Goal: Task Accomplishment & Management: Use online tool/utility

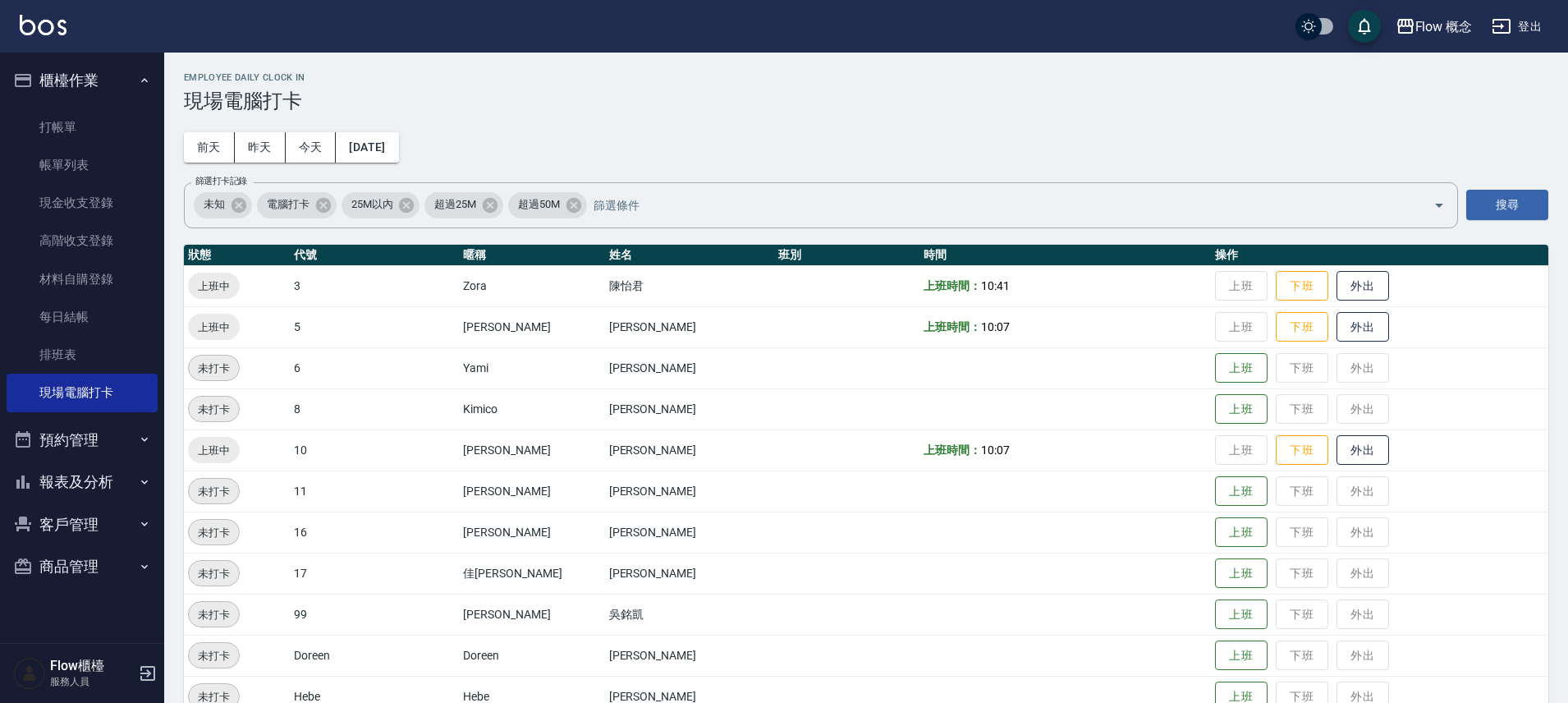
click at [60, 430] on button "預約管理" at bounding box center [82, 440] width 151 height 43
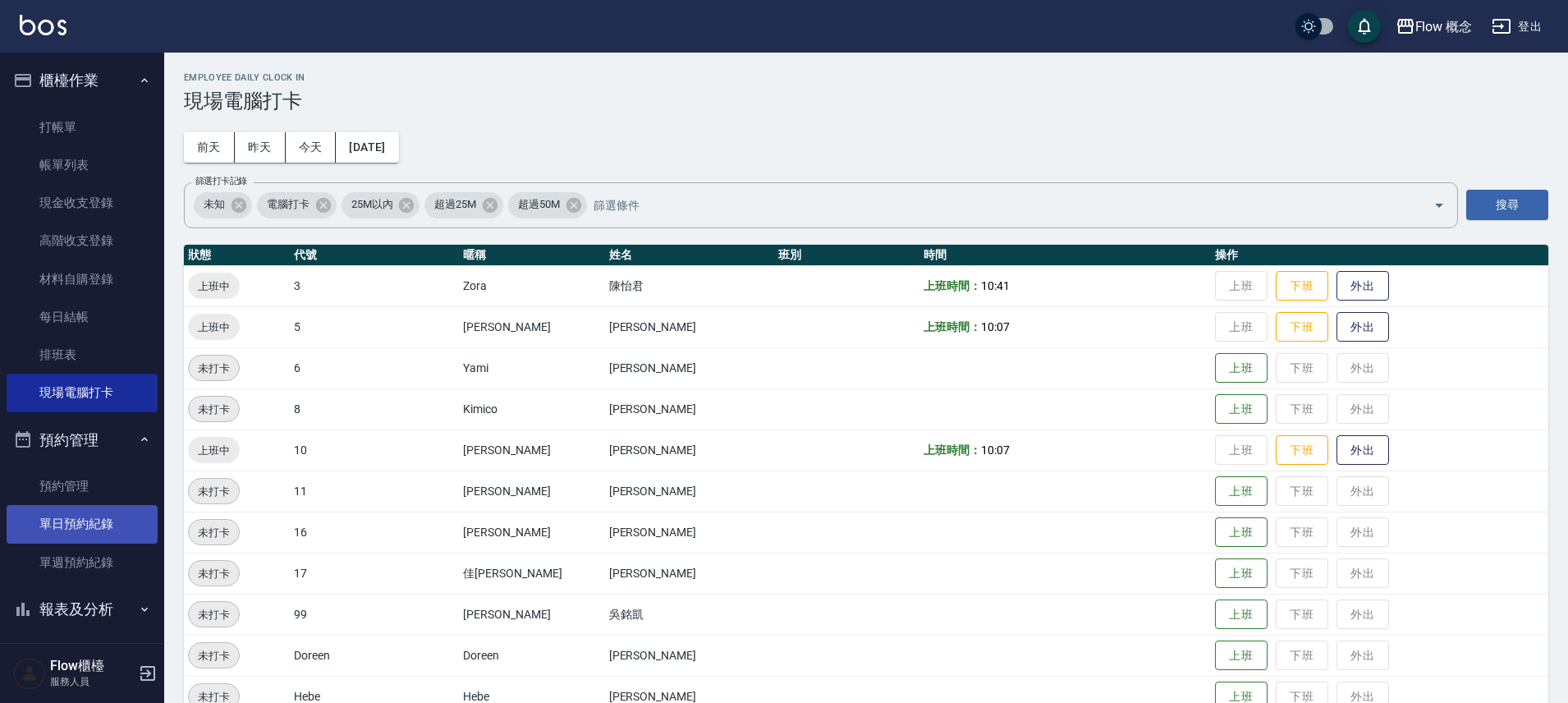
click at [67, 506] on link "單日預約紀錄" at bounding box center [82, 524] width 151 height 38
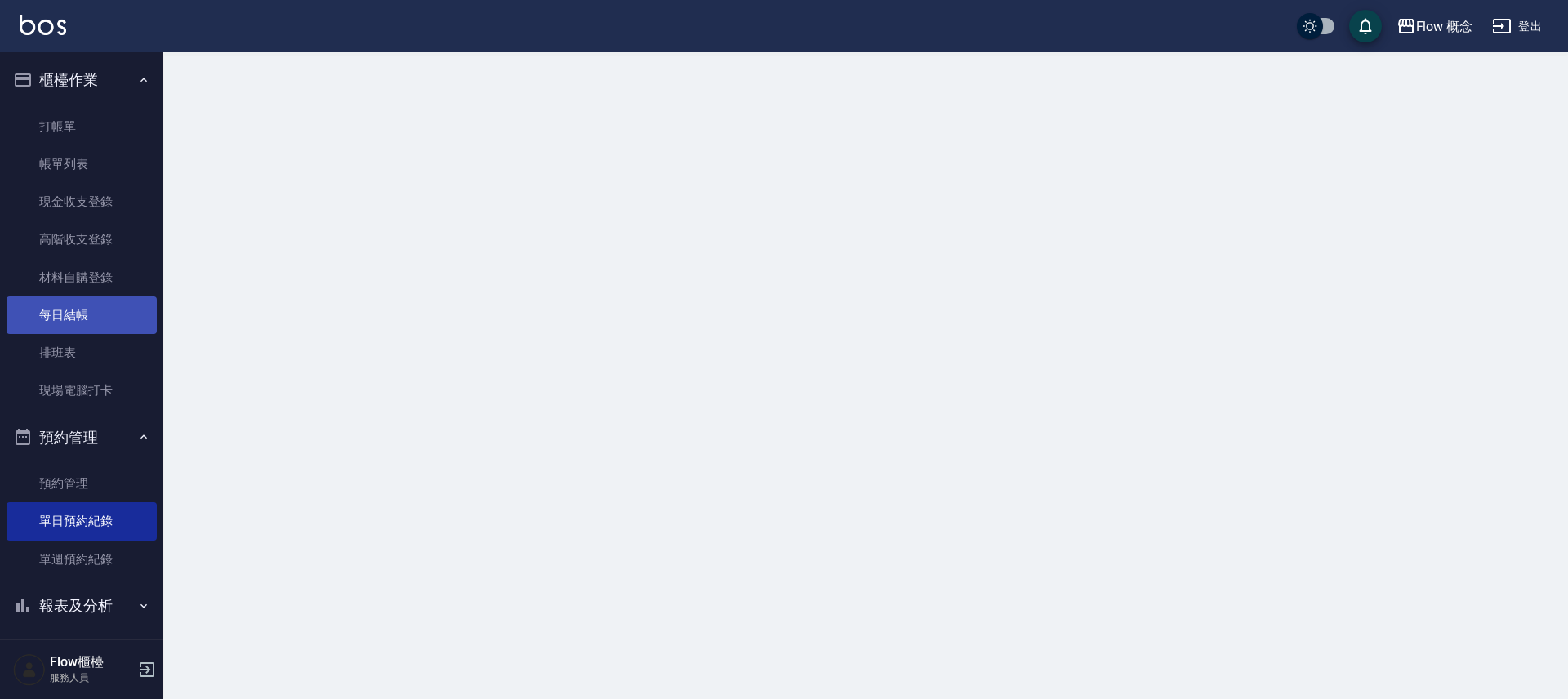
click at [97, 302] on link "每日結帳" at bounding box center [81, 315] width 150 height 38
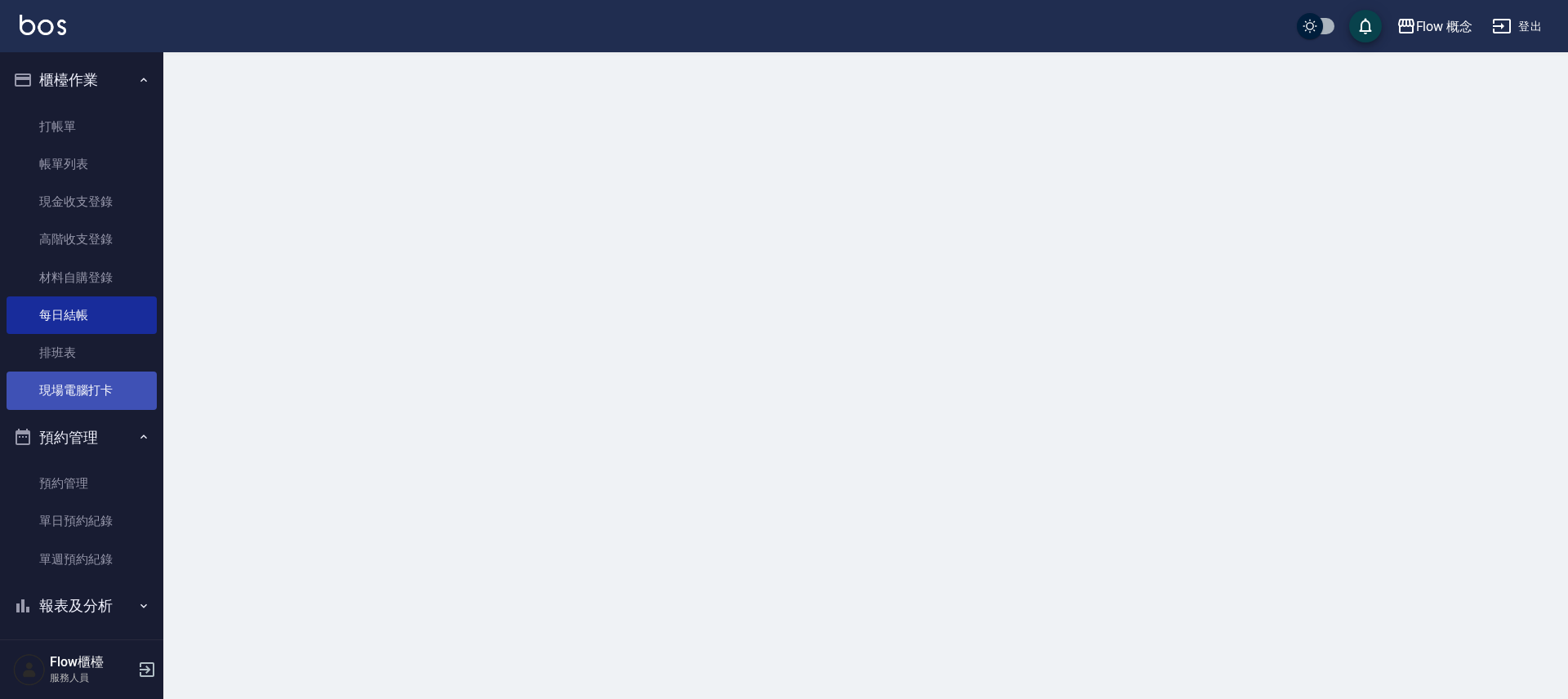
click at [108, 399] on link "現場電腦打卡" at bounding box center [81, 390] width 150 height 38
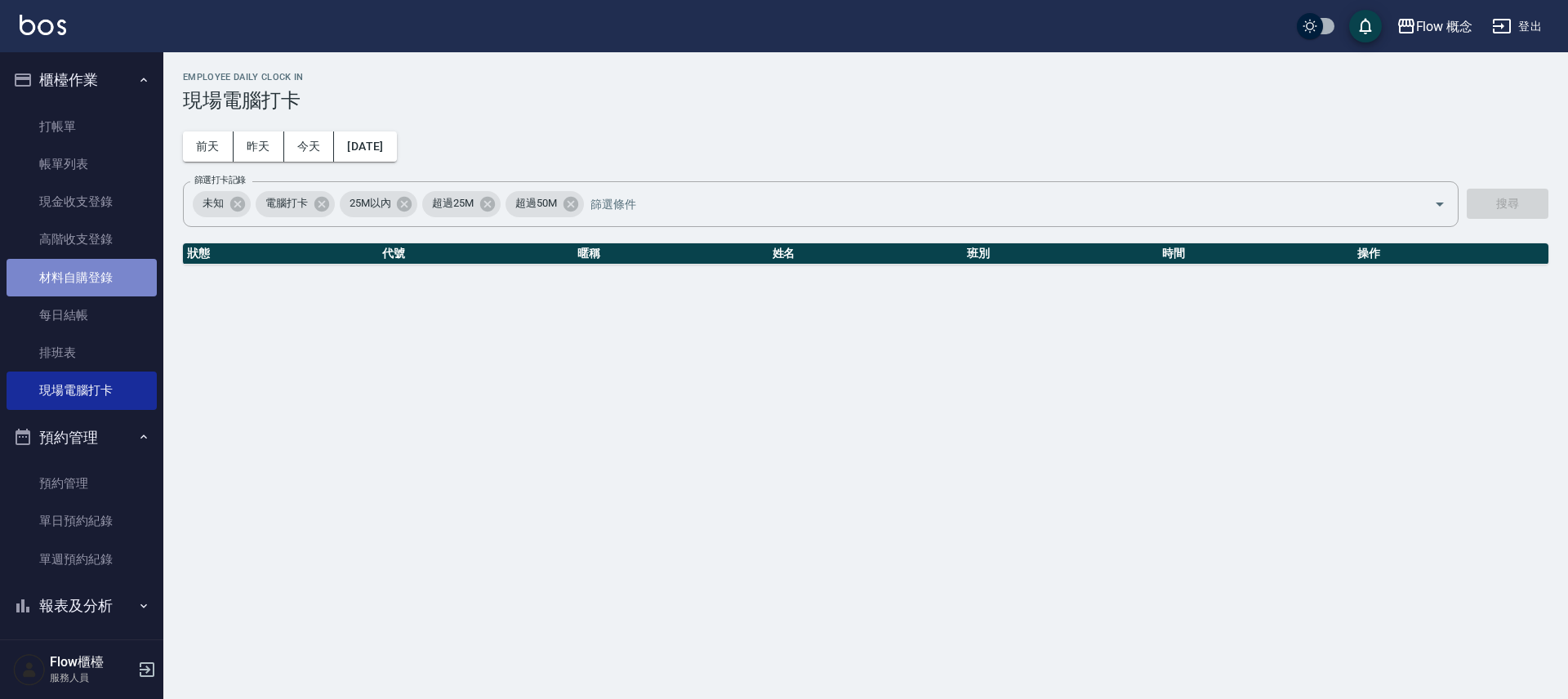
click at [143, 263] on link "材料自購登錄" at bounding box center [81, 277] width 150 height 38
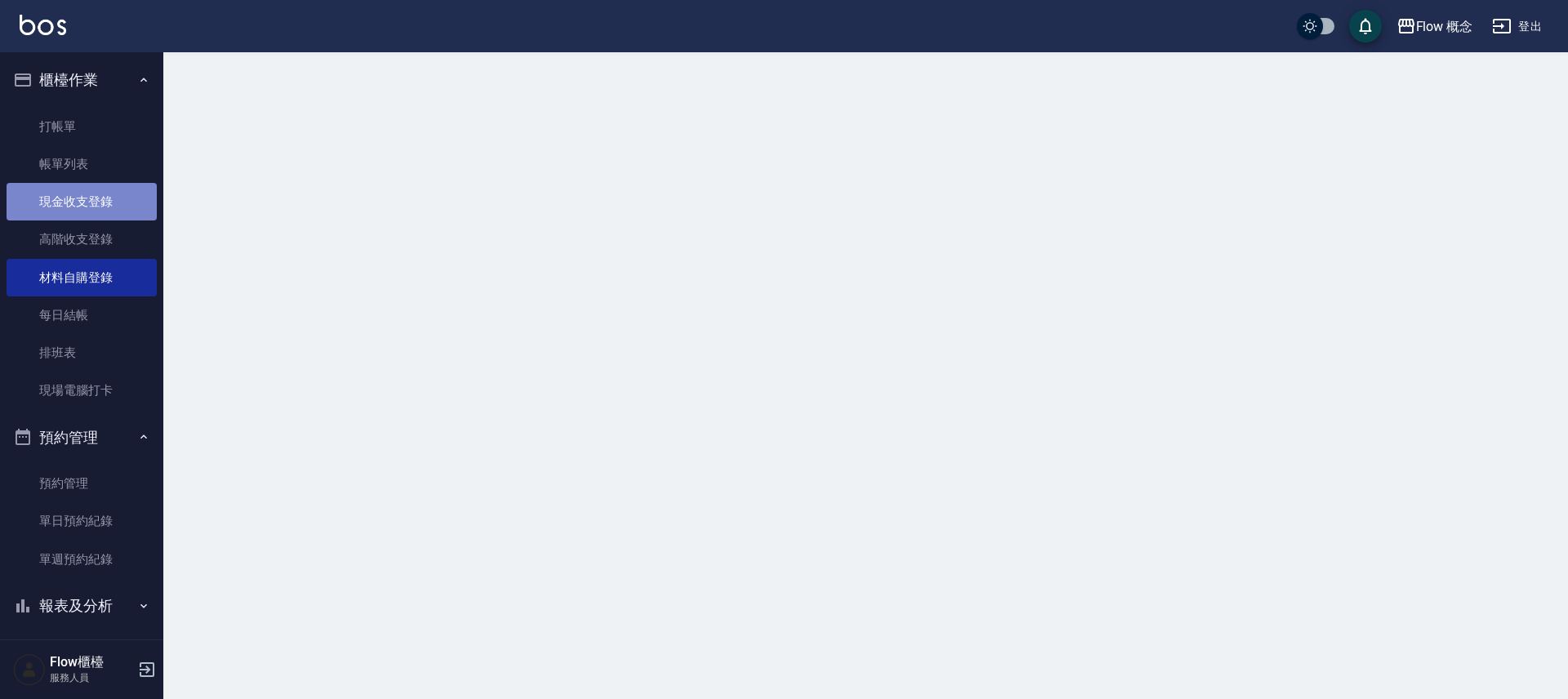
click at [128, 206] on link "現金收支登錄" at bounding box center [81, 202] width 150 height 38
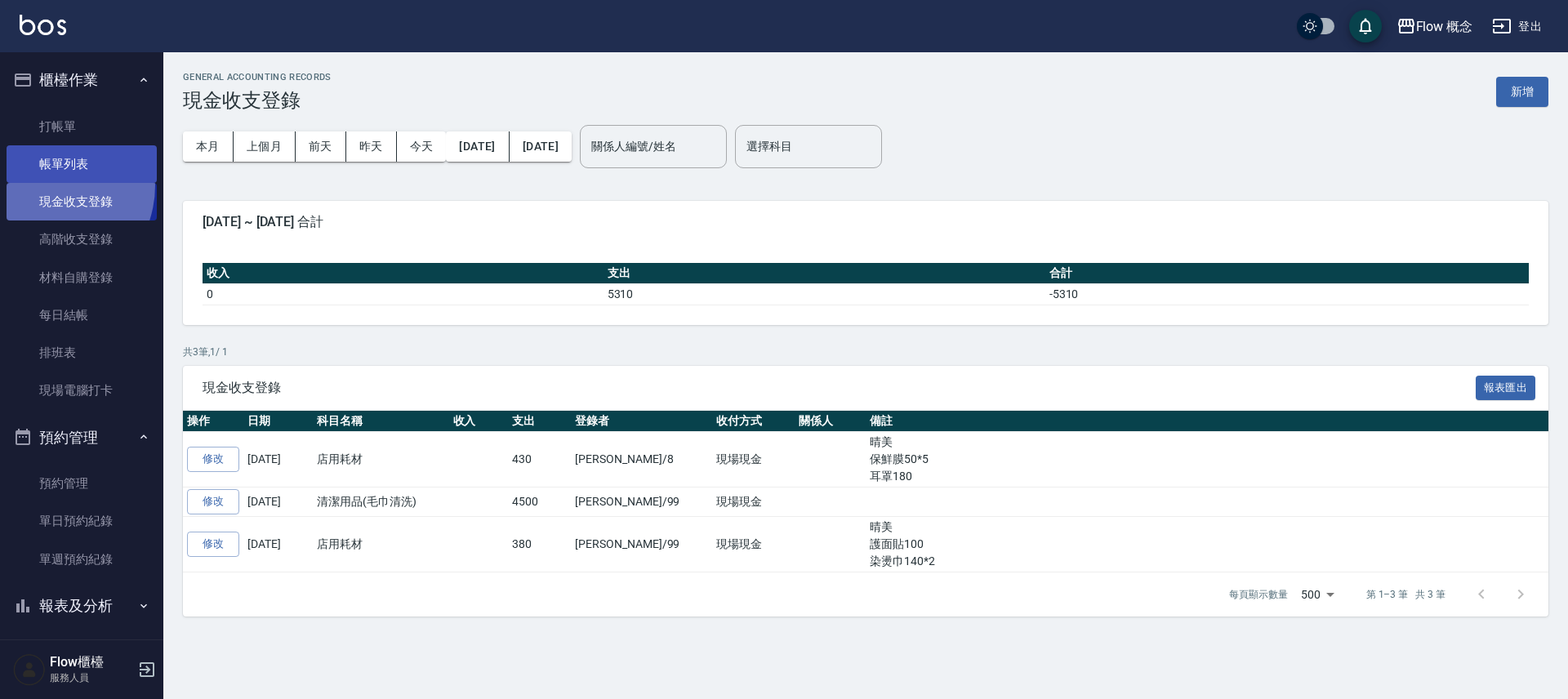
click at [47, 148] on link "帳單列表" at bounding box center [81, 164] width 150 height 38
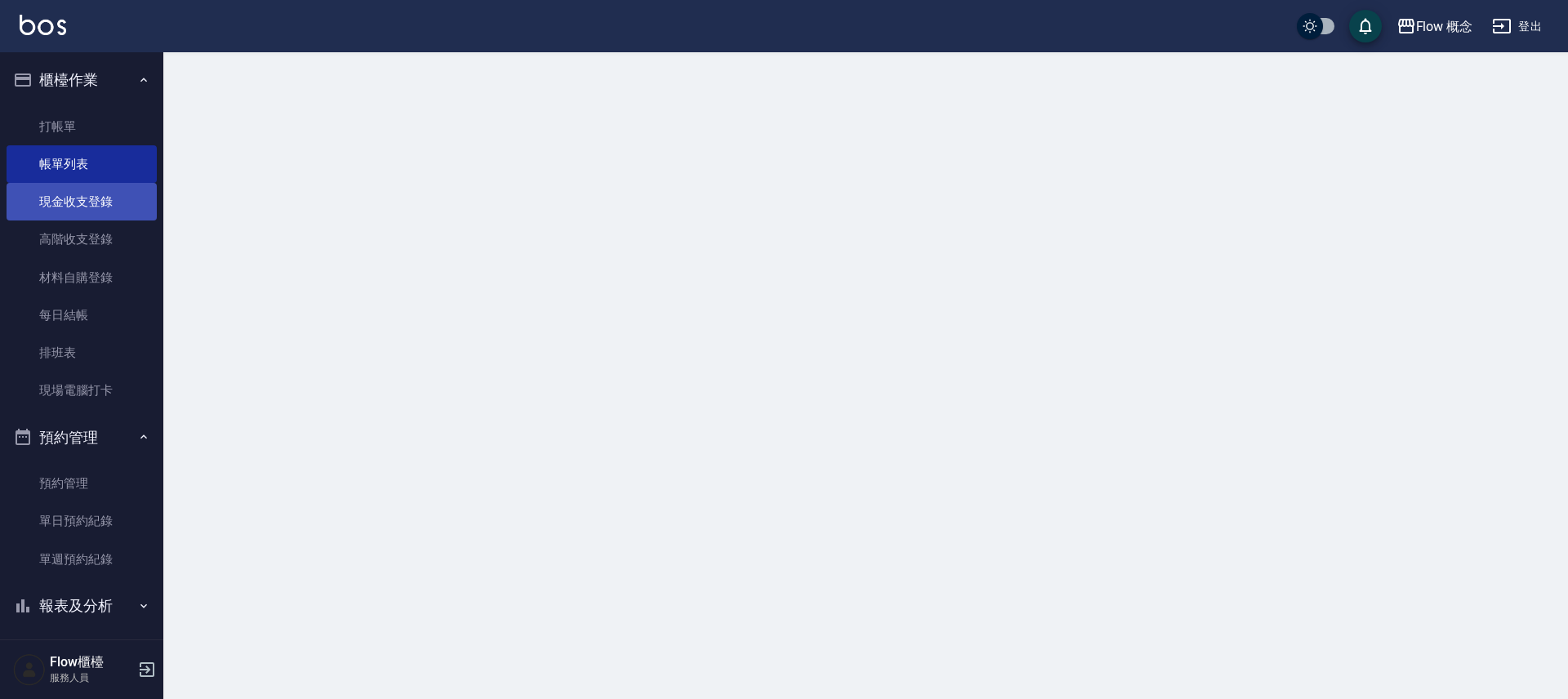
click at [64, 185] on link "現金收支登錄" at bounding box center [81, 202] width 150 height 38
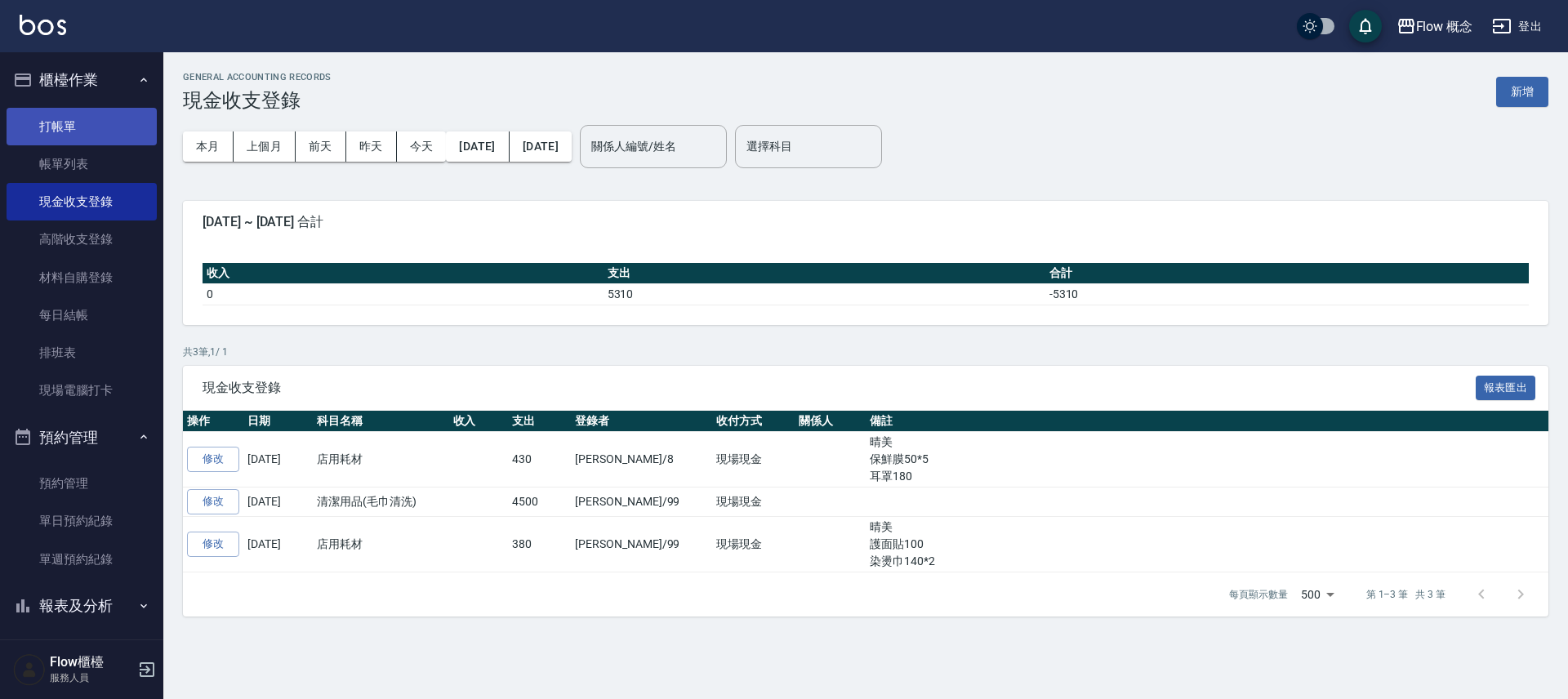
click at [73, 143] on link "打帳單" at bounding box center [81, 126] width 150 height 38
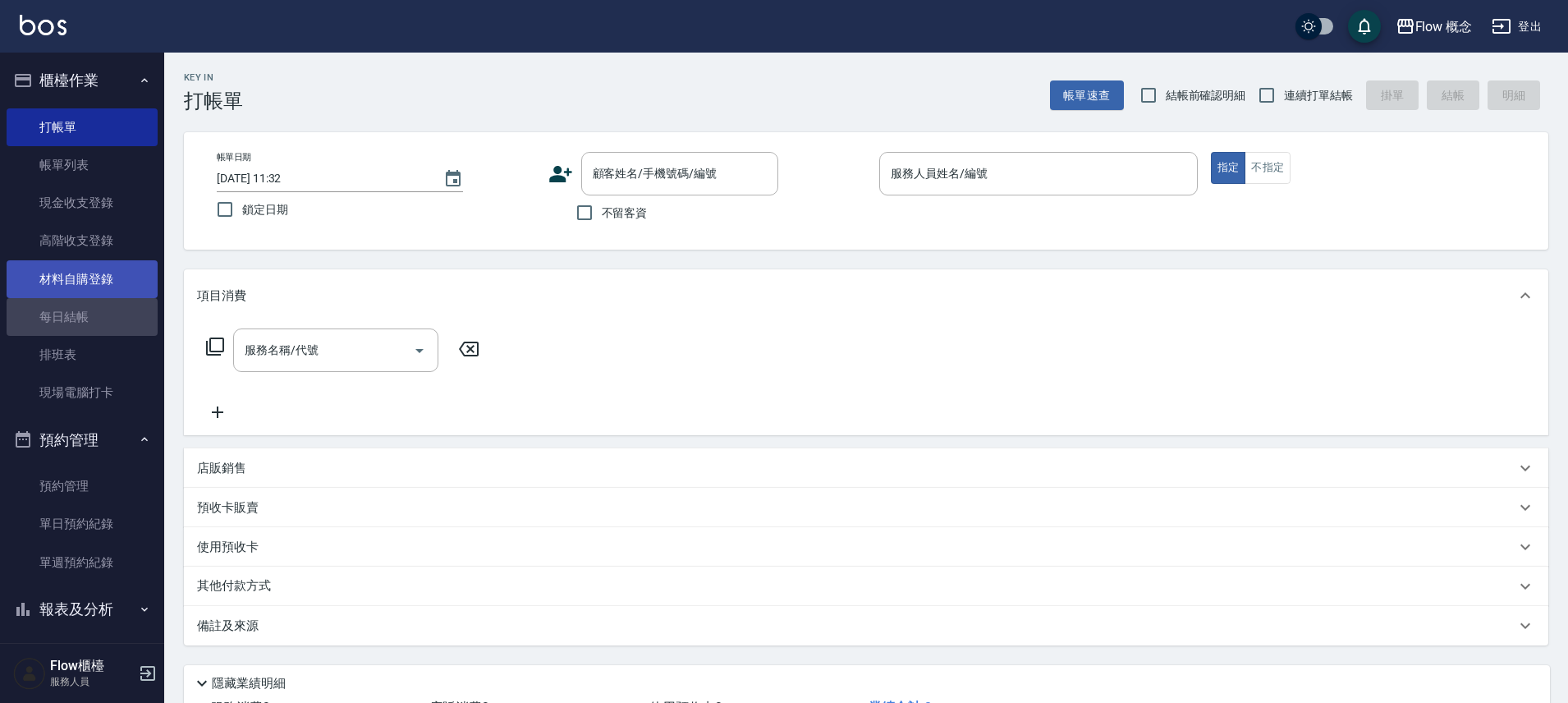
drag, startPoint x: 131, startPoint y: 329, endPoint x: 135, endPoint y: 291, distance: 38.2
click at [131, 328] on link "每日結帳" at bounding box center [82, 317] width 151 height 38
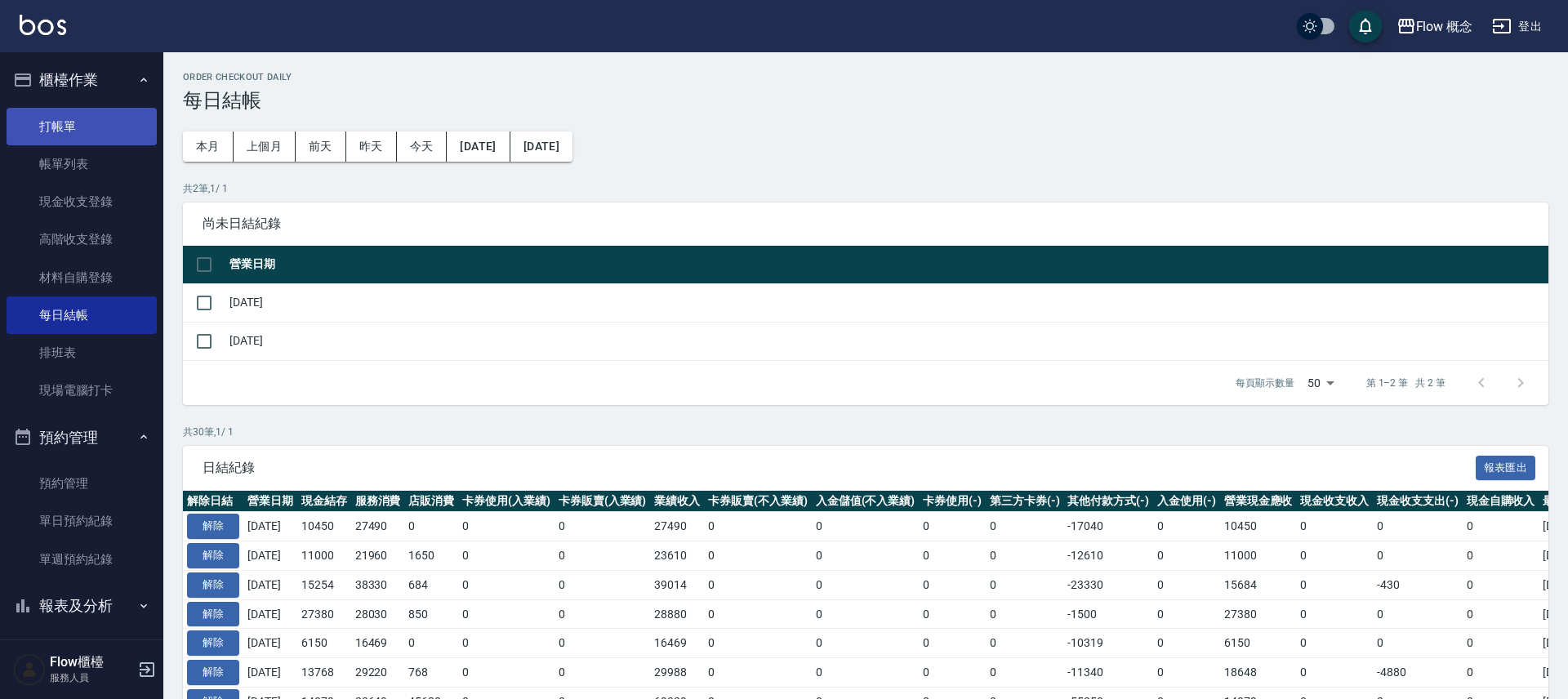
click at [76, 121] on link "打帳單" at bounding box center [81, 126] width 150 height 38
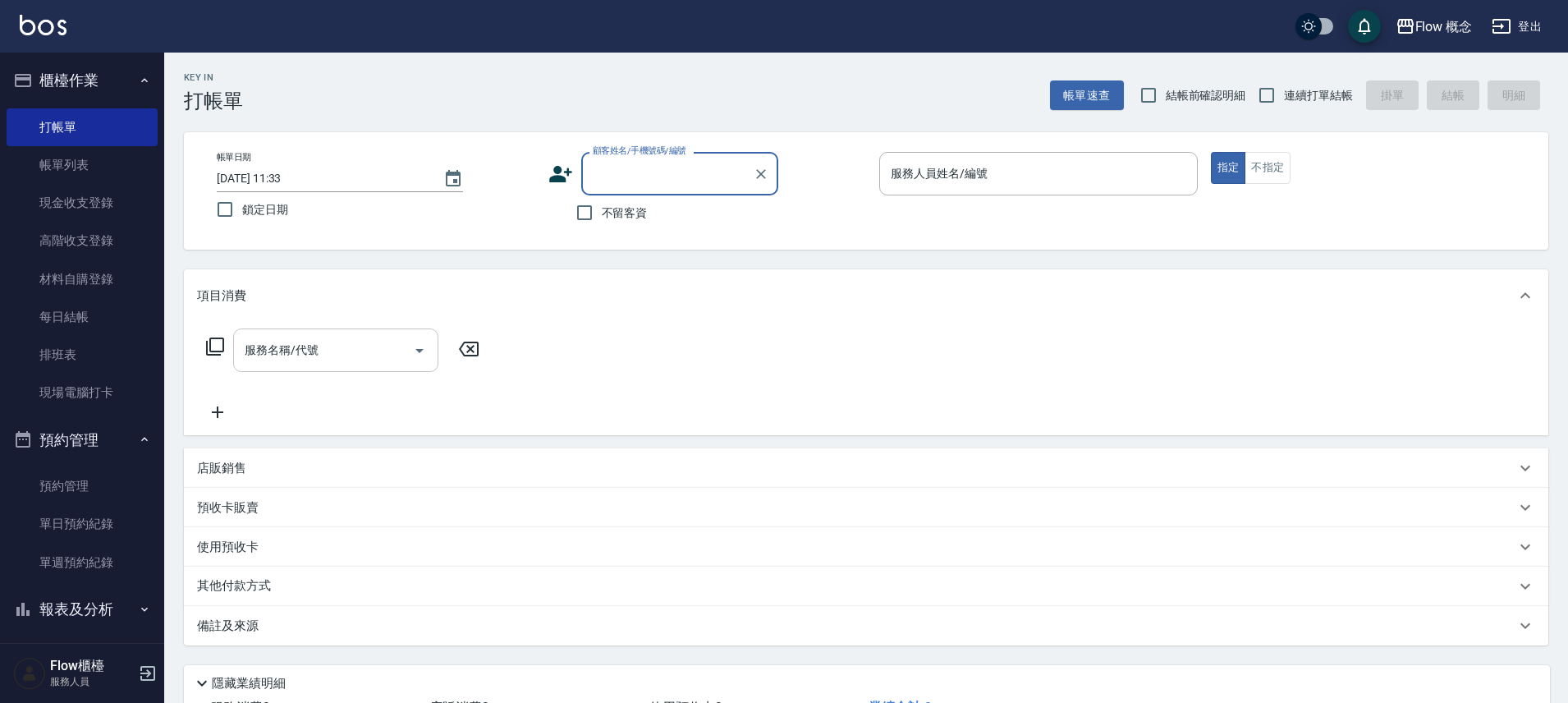
click at [309, 368] on div "服務名稱/代號" at bounding box center [335, 351] width 205 height 44
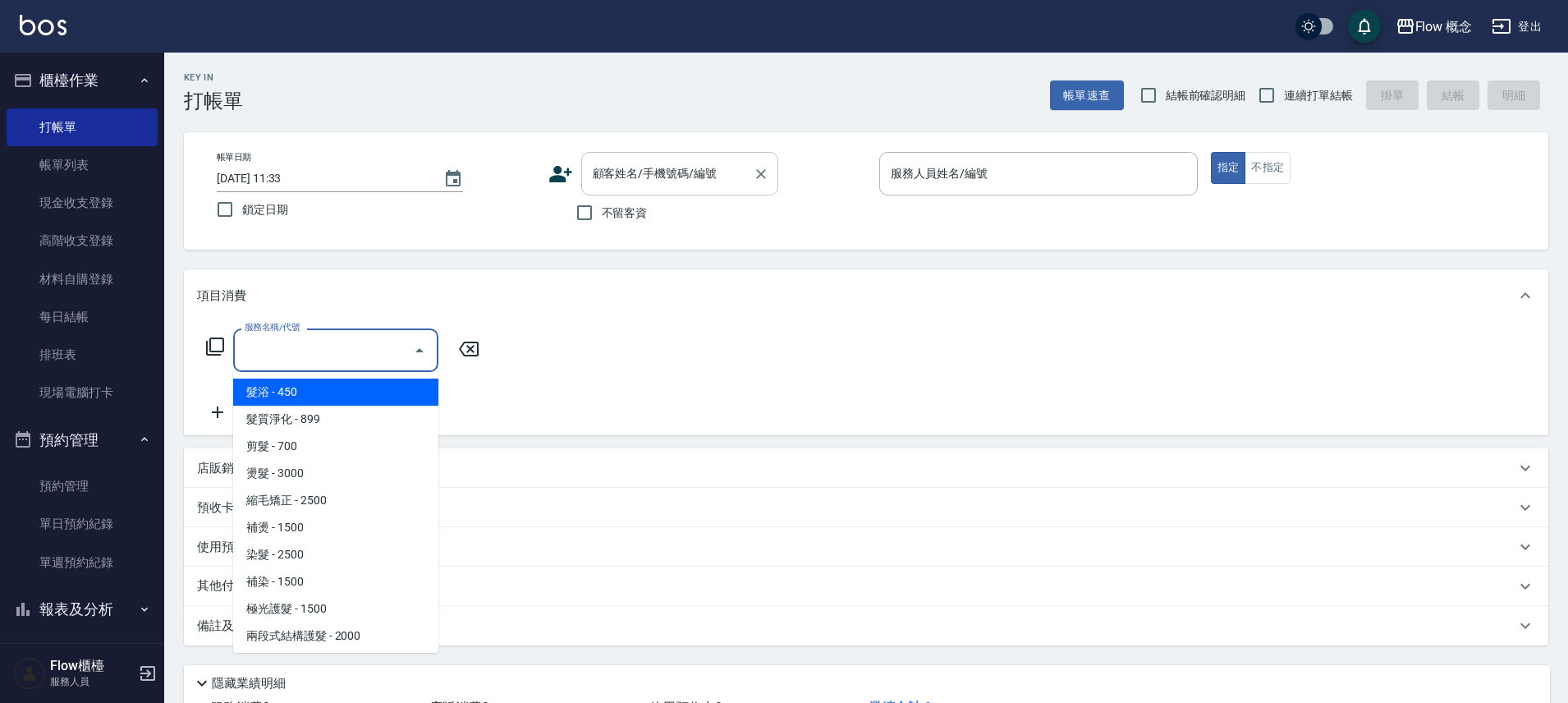
click at [631, 190] on div "顧客姓名/手機號碼/編號" at bounding box center [679, 174] width 197 height 44
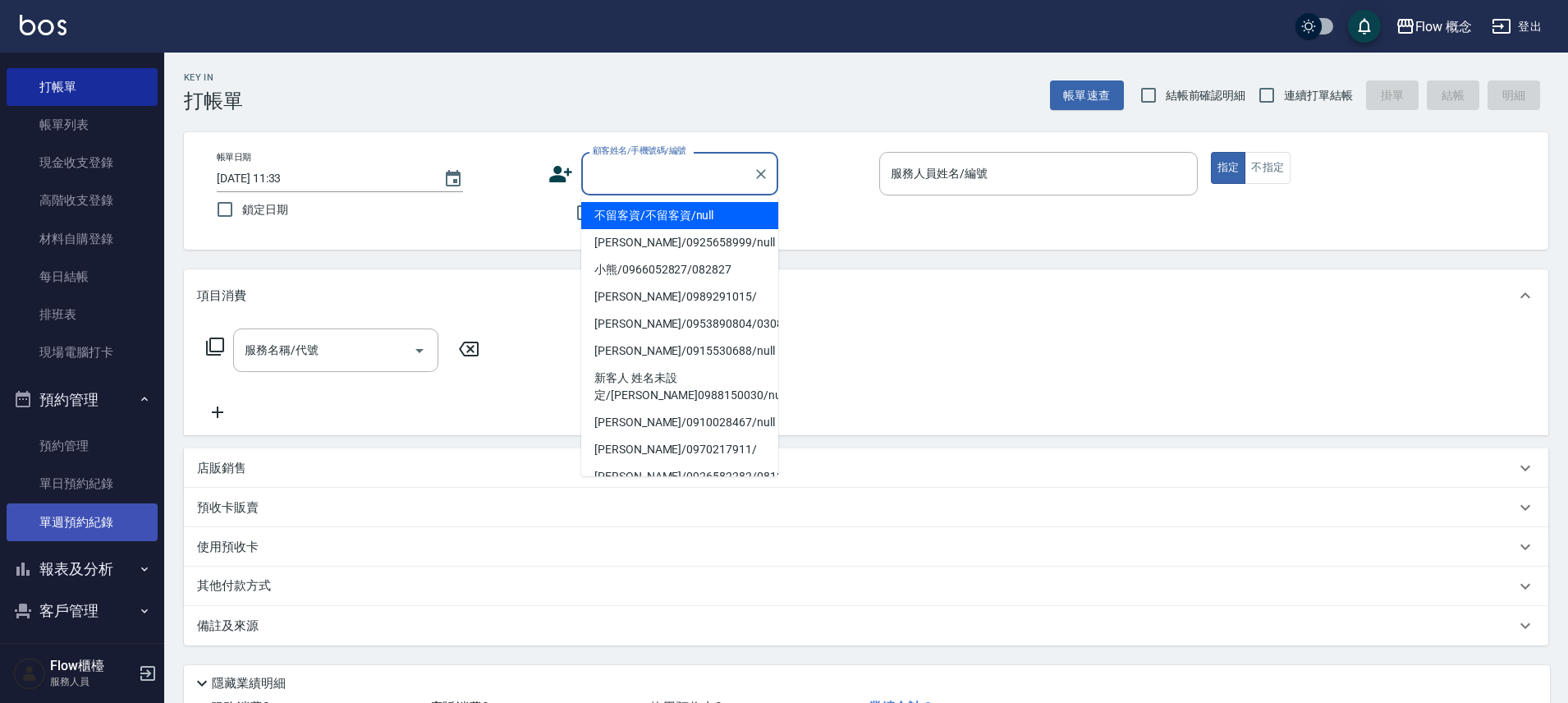
scroll to position [91, 0]
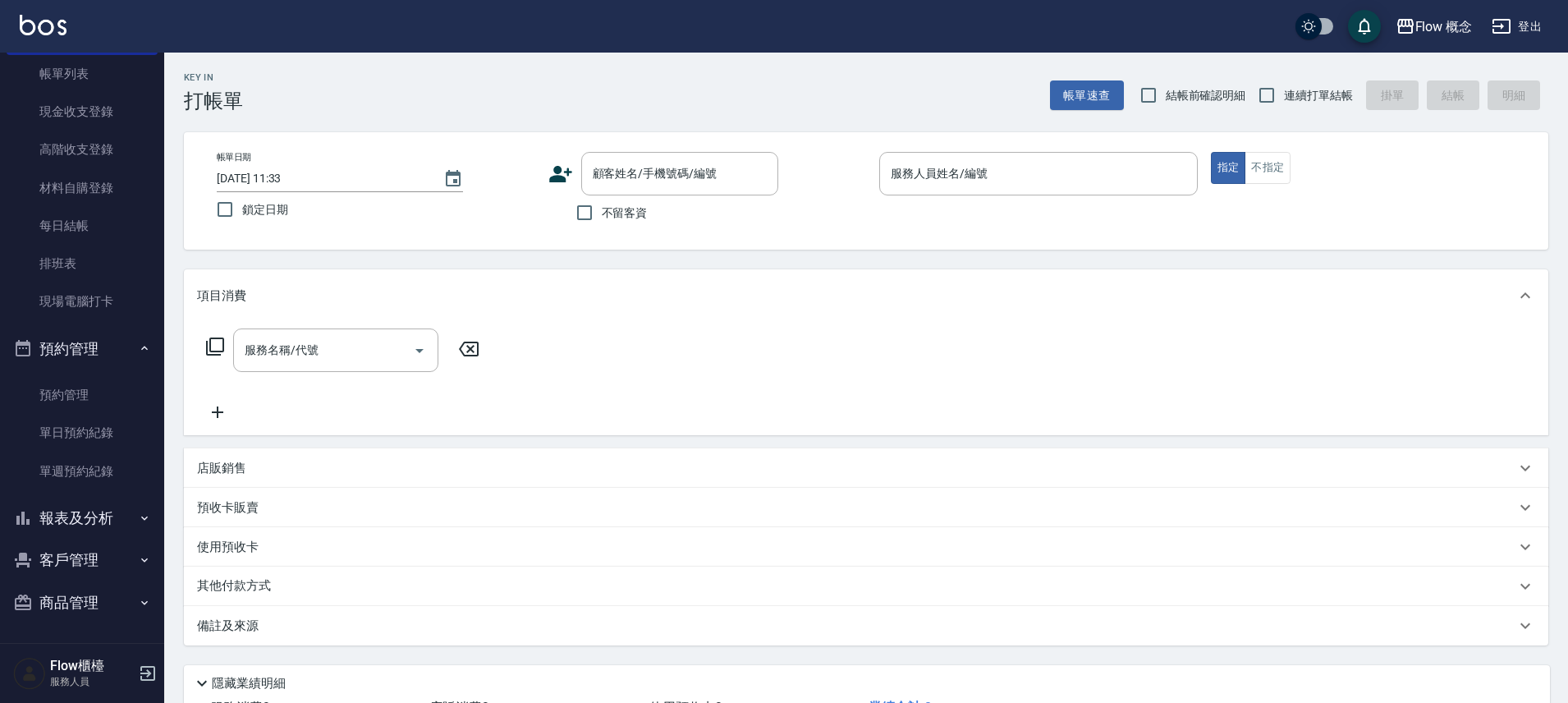
click at [151, 518] on nav "櫃檯作業 打帳單 帳單列表 現金收支登錄 高階收支登錄 材料自購登錄 每日結帳 排班表 現場電腦打卡 預約管理 預約管理 單日預約紀錄 單週預約紀錄 報表及分…" at bounding box center [82, 347] width 164 height 591
click at [139, 520] on icon "button" at bounding box center [144, 519] width 14 height 14
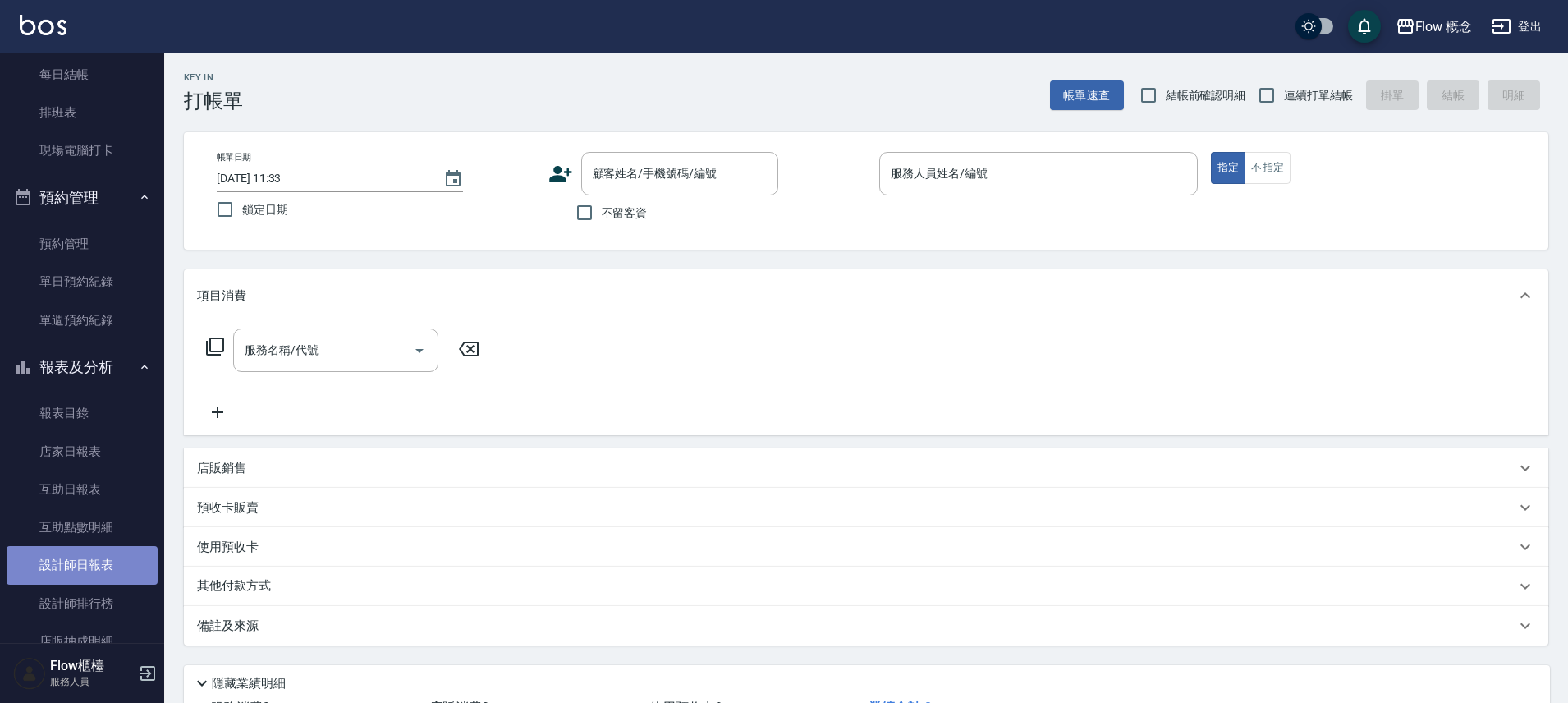
click at [103, 567] on link "設計師日報表" at bounding box center [82, 565] width 151 height 38
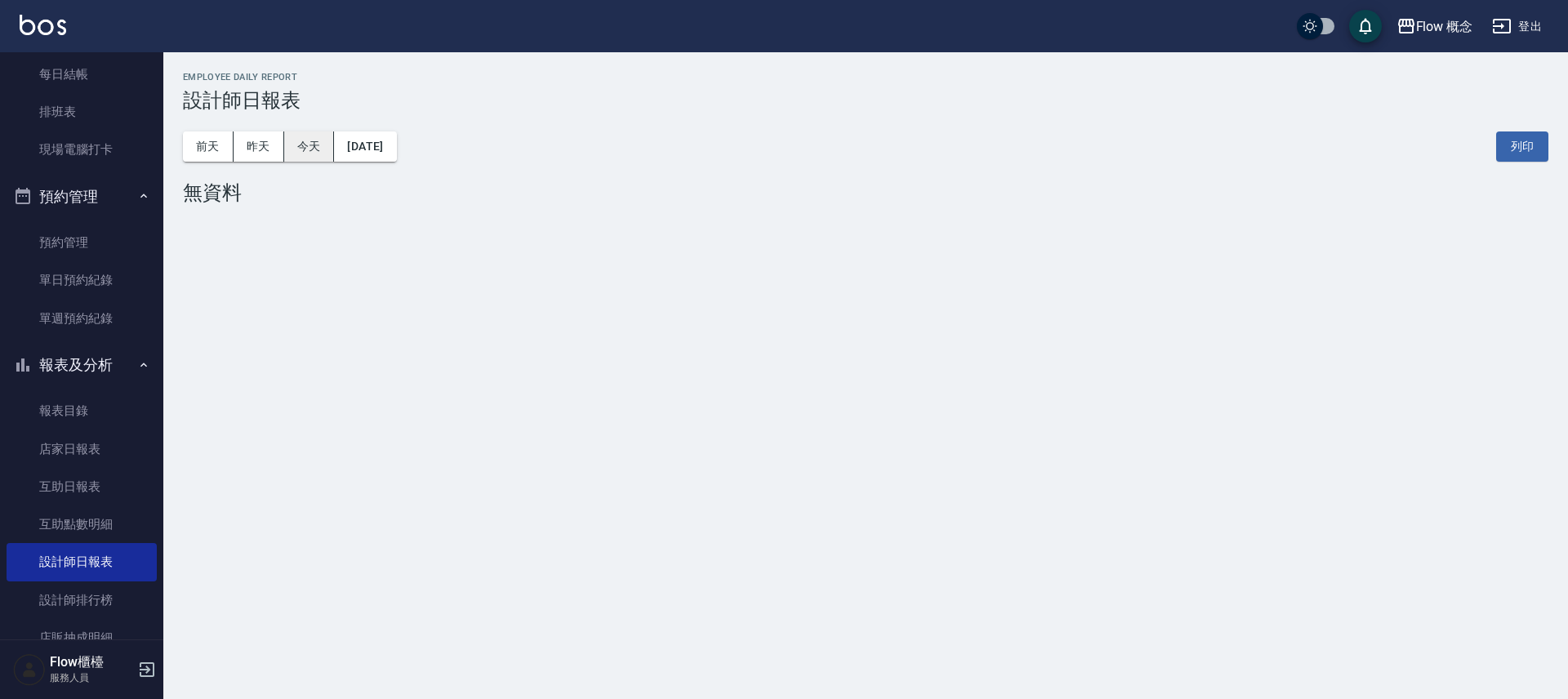
click at [302, 153] on button "今天" at bounding box center [309, 147] width 50 height 30
click at [259, 147] on button "昨天" at bounding box center [259, 147] width 50 height 30
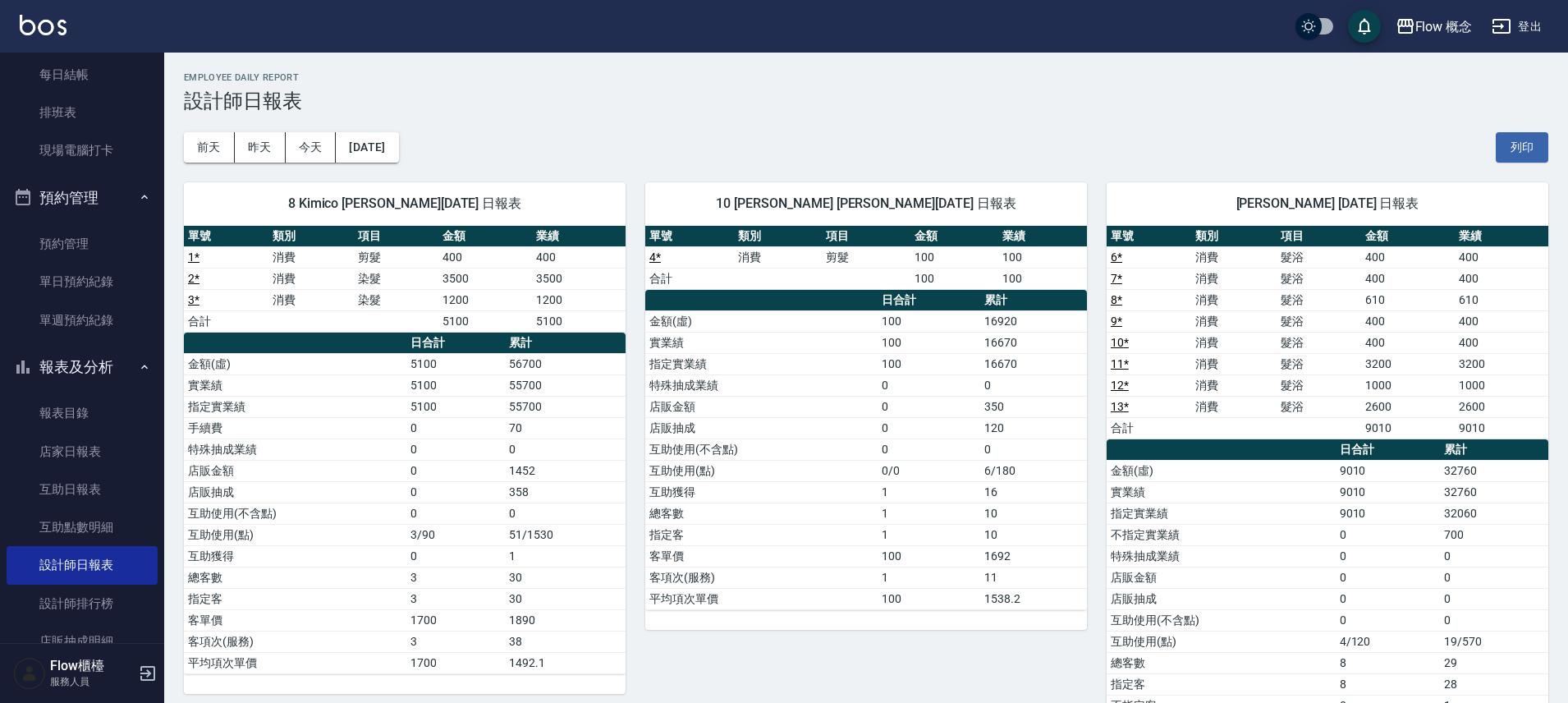
click at [235, 133] on button "昨天" at bounding box center [260, 148] width 51 height 30
